Goal: Information Seeking & Learning: Find specific fact

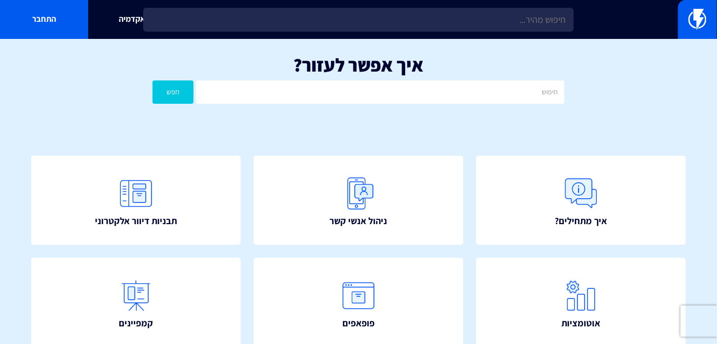
click at [496, 78] on div "איך אפשר לעזור? חפש" at bounding box center [358, 82] width 717 height 86
click at [500, 85] on input "text" at bounding box center [380, 91] width 368 height 23
type input "מידות מומלצות"
click at [180, 86] on button "חפש" at bounding box center [173, 91] width 41 height 23
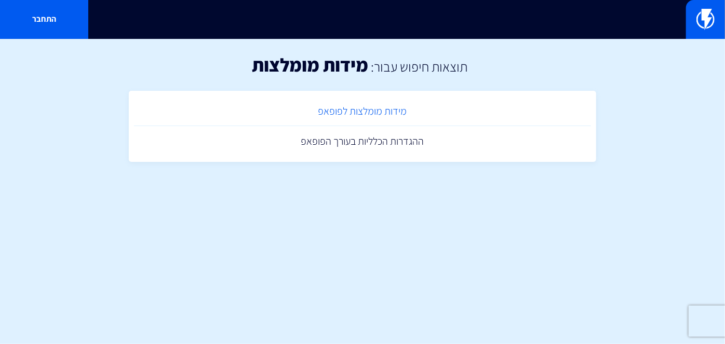
click at [386, 105] on link "מידות מומלצות לפופאפ" at bounding box center [362, 111] width 457 height 31
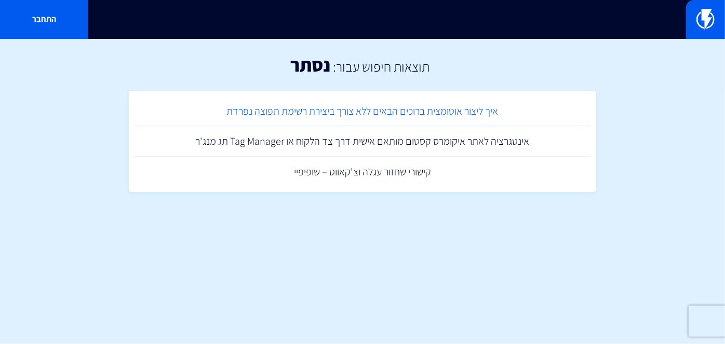
click at [401, 114] on link "איך ליצור אוטומצית ברוכים הבאים ללא צורך ביצירת רשימת תפוצה נפרדת" at bounding box center [362, 111] width 457 height 31
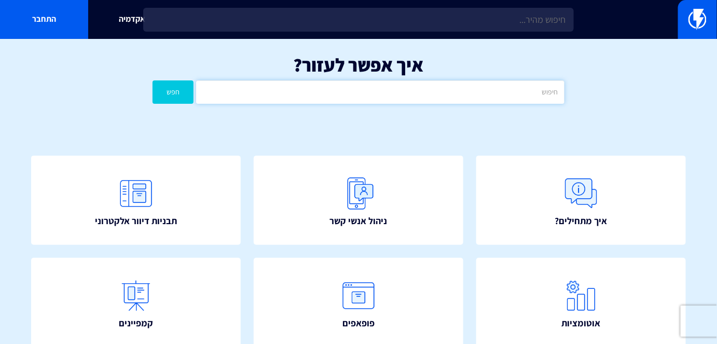
click at [365, 97] on input "text" at bounding box center [380, 91] width 368 height 23
type input "פלטפורמות"
click at [185, 92] on button "חפש" at bounding box center [173, 91] width 41 height 23
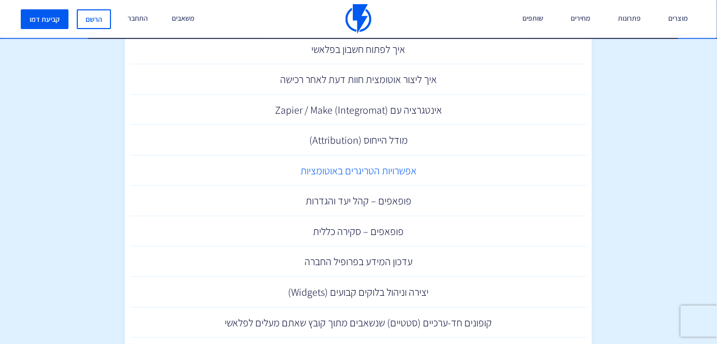
scroll to position [330, 0]
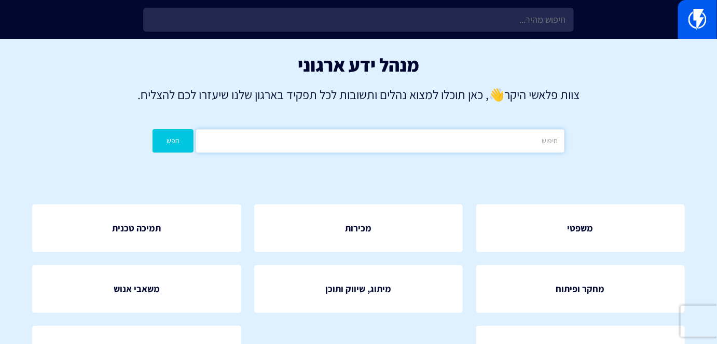
click at [432, 140] on input "text" at bounding box center [380, 140] width 368 height 23
click at [388, 139] on input "מסחר" at bounding box center [380, 140] width 368 height 23
type input "מסחר"
click at [187, 145] on button "חפש" at bounding box center [173, 140] width 41 height 23
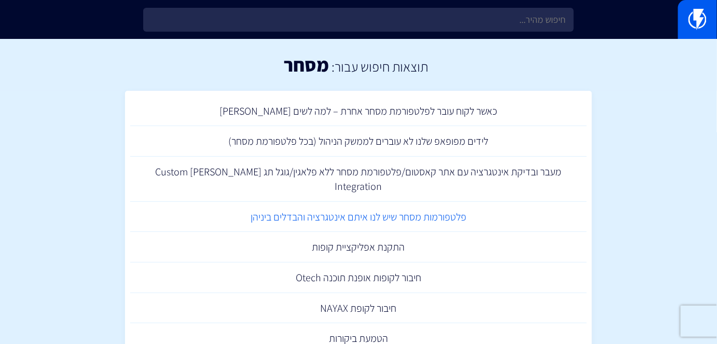
click at [454, 202] on link "פלטפורמות מסחר שיש לנו איתם אינטגרציה והבדלים ביניהן" at bounding box center [358, 217] width 457 height 31
